Goal: Task Accomplishment & Management: Complete application form

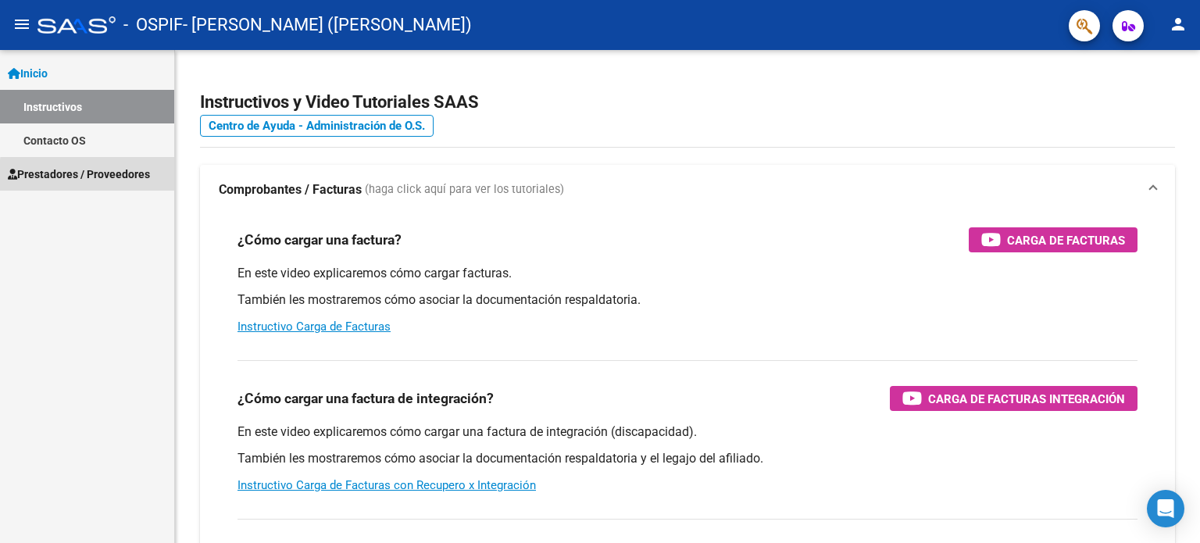
click at [113, 177] on span "Prestadores / Proveedores" at bounding box center [79, 174] width 142 height 17
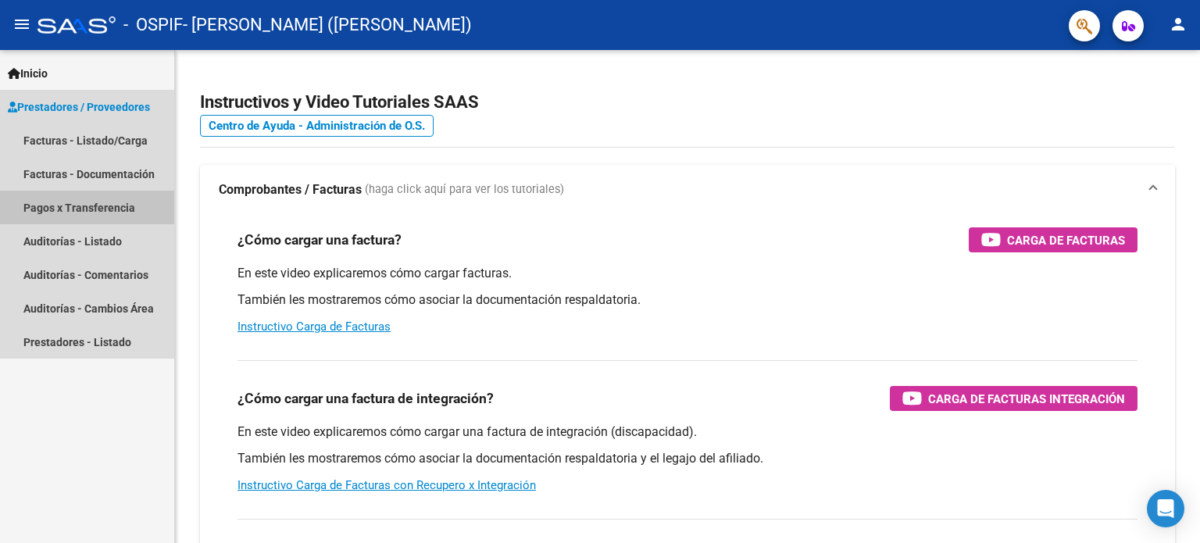
click at [121, 218] on link "Pagos x Transferencia" at bounding box center [87, 208] width 174 height 34
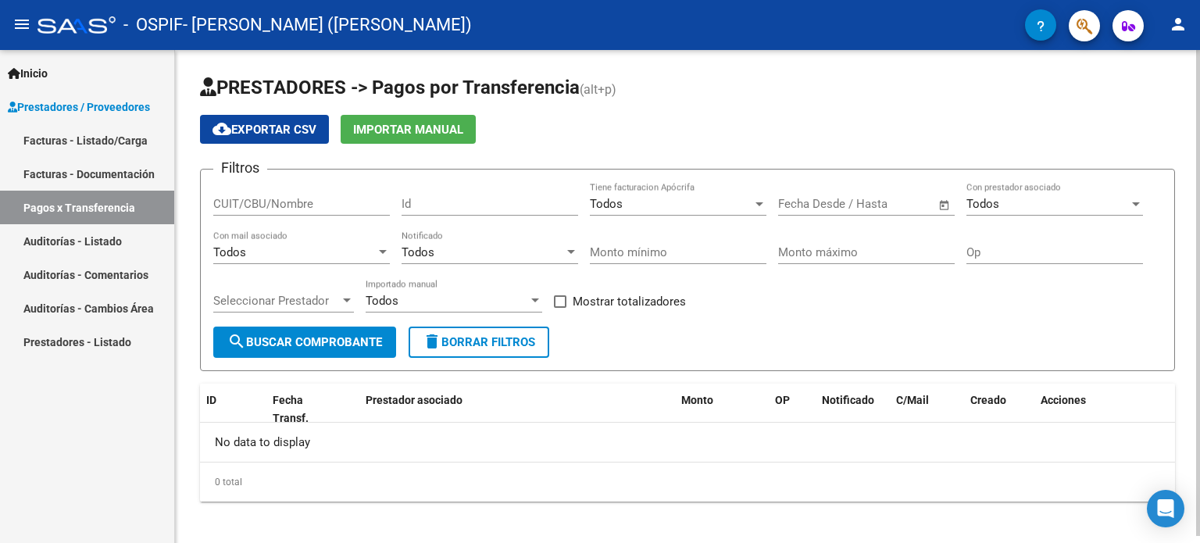
click at [294, 342] on span "search Buscar Comprobante" at bounding box center [304, 342] width 155 height 14
click at [293, 340] on span "search Buscar Comprobante" at bounding box center [304, 342] width 155 height 14
click at [63, 146] on link "Facturas - Listado/Carga" at bounding box center [87, 140] width 174 height 34
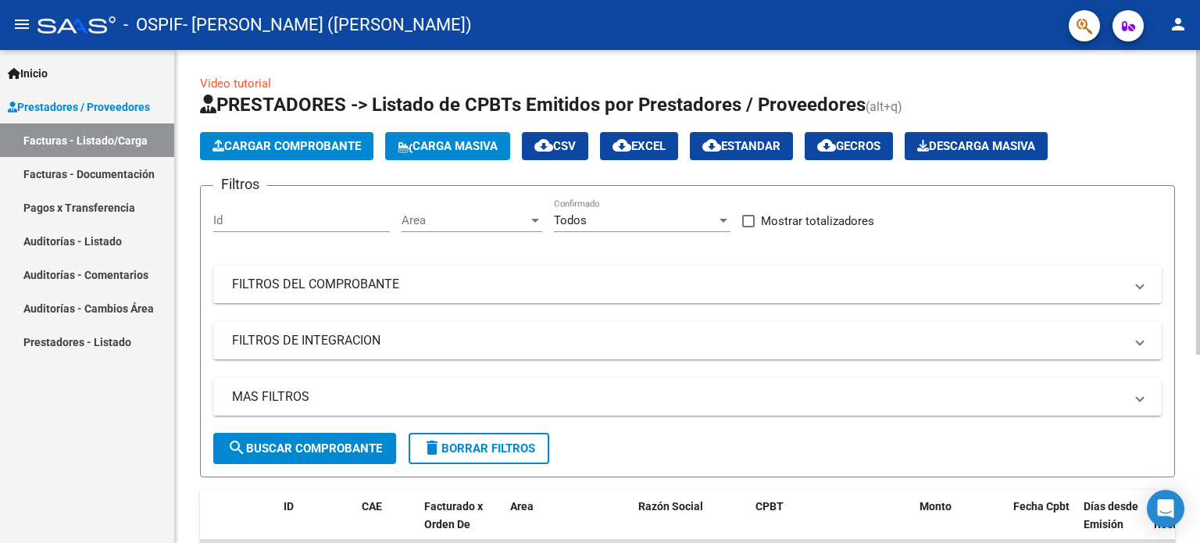
scroll to position [156, 0]
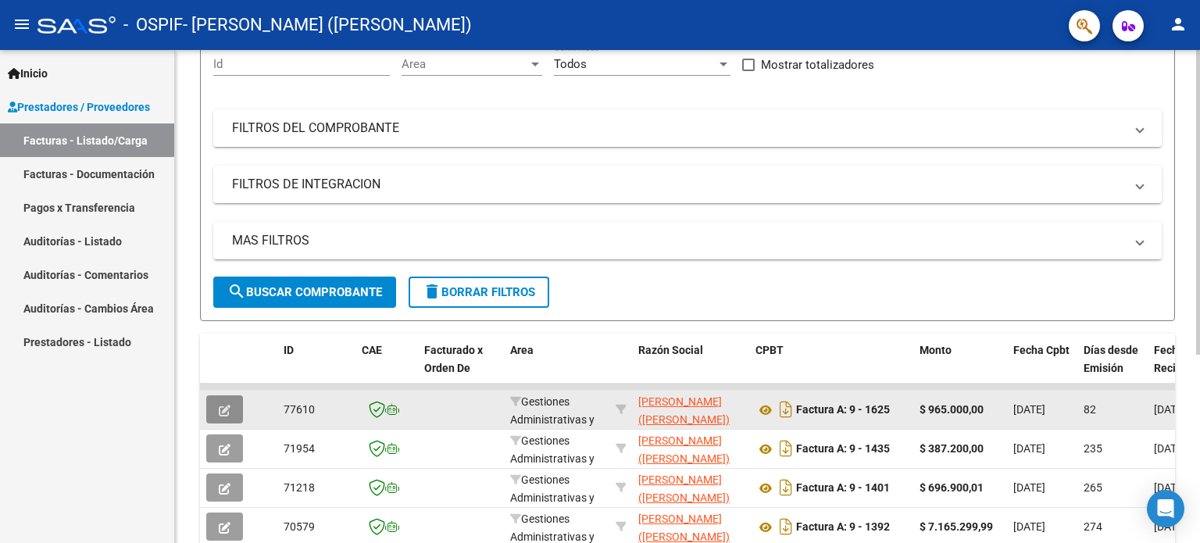
click at [216, 405] on button "button" at bounding box center [224, 409] width 37 height 28
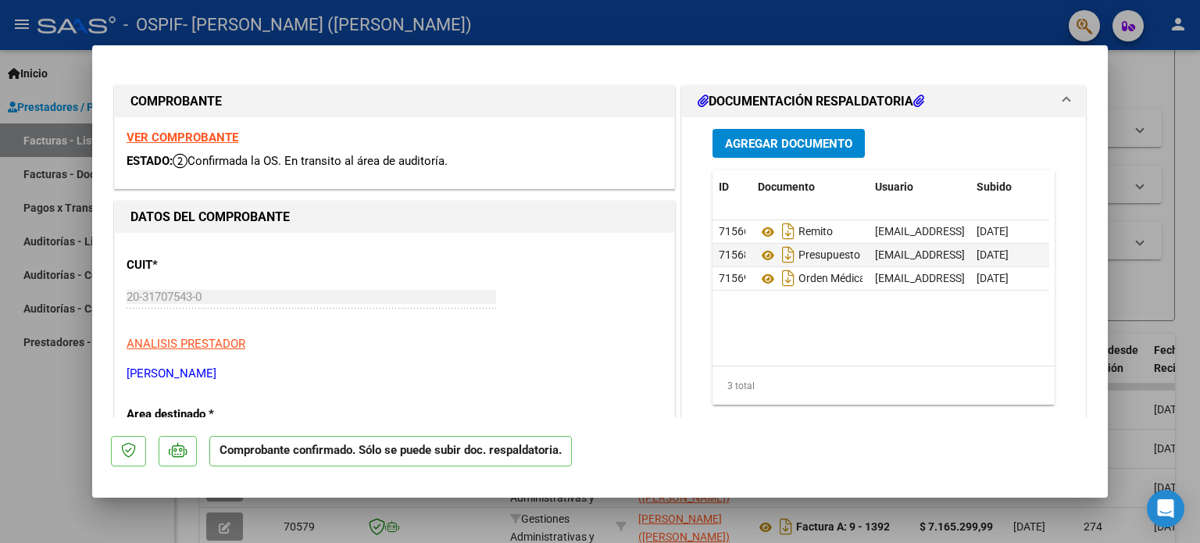
drag, startPoint x: 1159, startPoint y: 95, endPoint x: 969, endPoint y: 68, distance: 191.8
click at [1157, 94] on div at bounding box center [600, 271] width 1200 height 543
type input "$ 0,00"
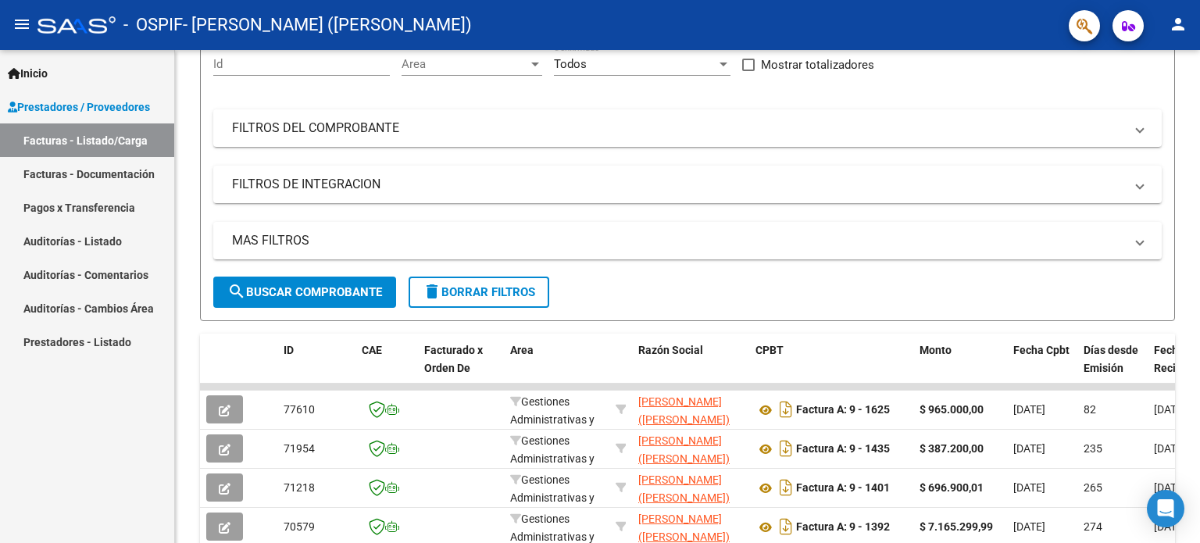
click at [120, 207] on link "Pagos x Transferencia" at bounding box center [87, 208] width 174 height 34
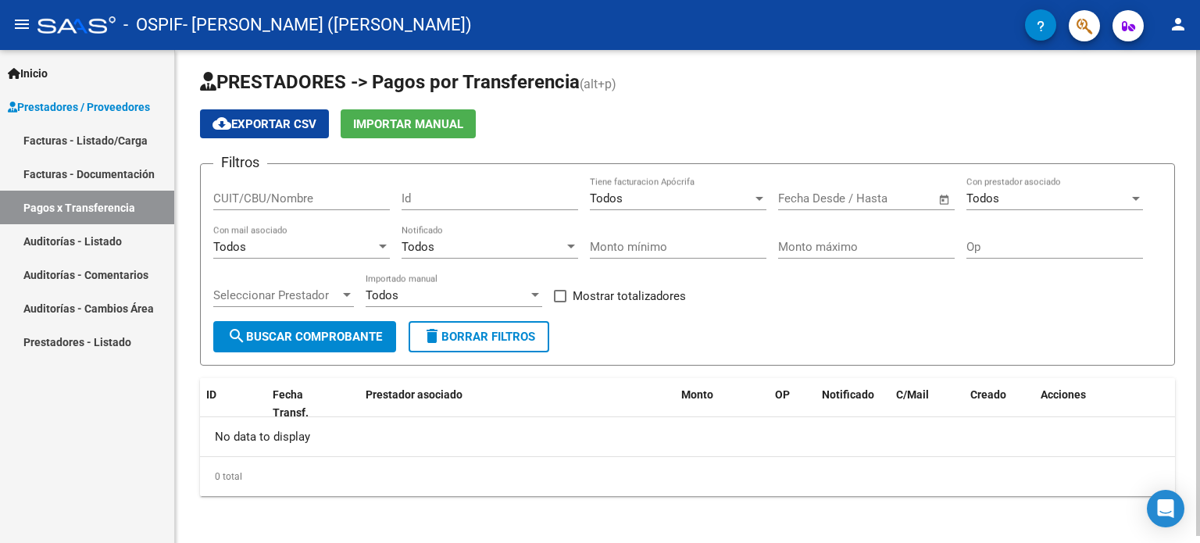
scroll to position [6, 0]
